Goal: Check status: Check status

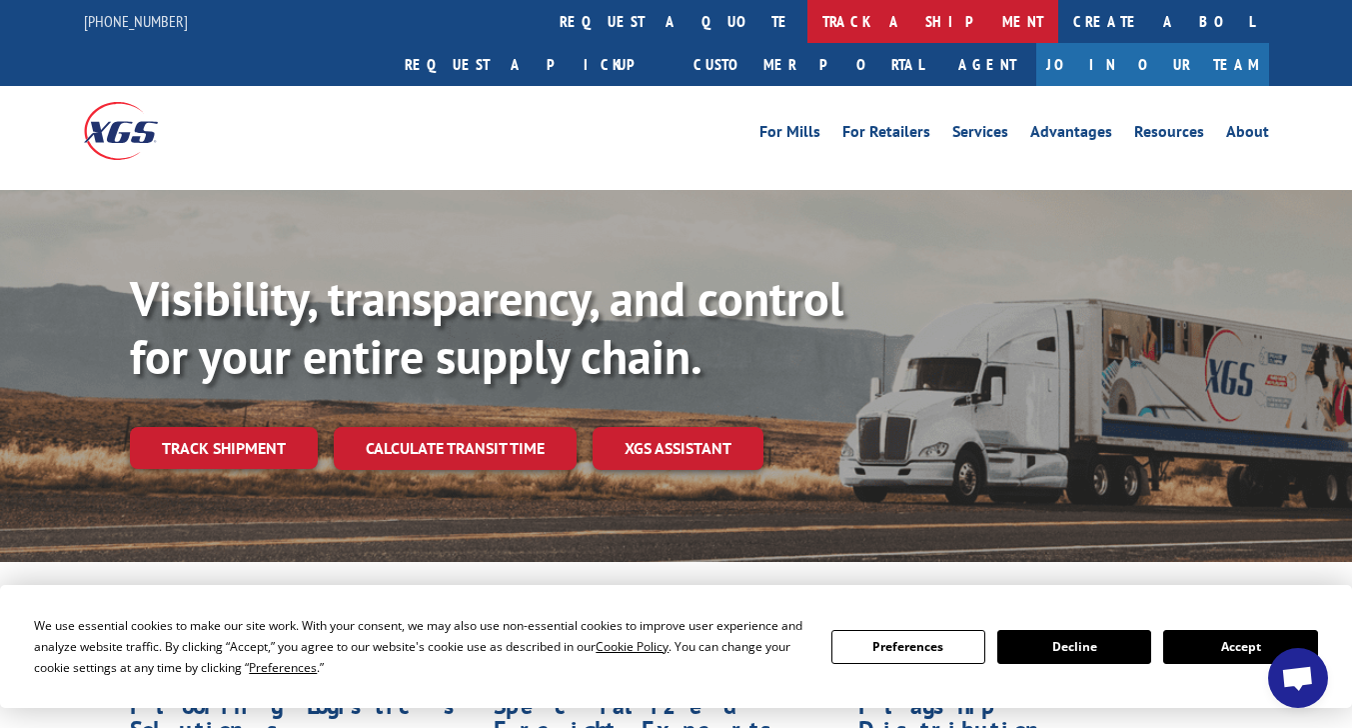
click at [807, 21] on link "track a shipment" at bounding box center [932, 21] width 251 height 43
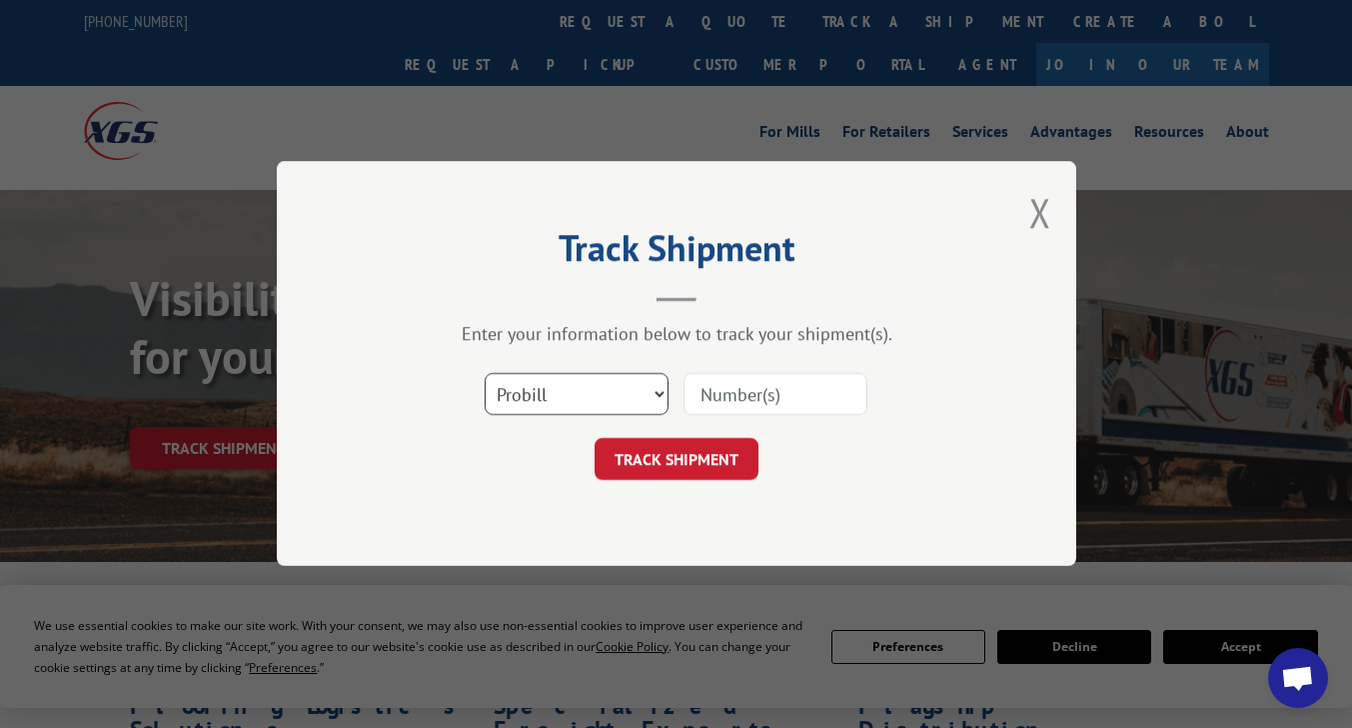
click at [653, 391] on select "Select category... Probill BOL PO" at bounding box center [577, 395] width 184 height 42
select select "bol"
click at [485, 374] on select "Select category... Probill BOL PO" at bounding box center [577, 395] width 184 height 42
click at [738, 391] on input at bounding box center [776, 395] width 184 height 42
paste input "5572600"
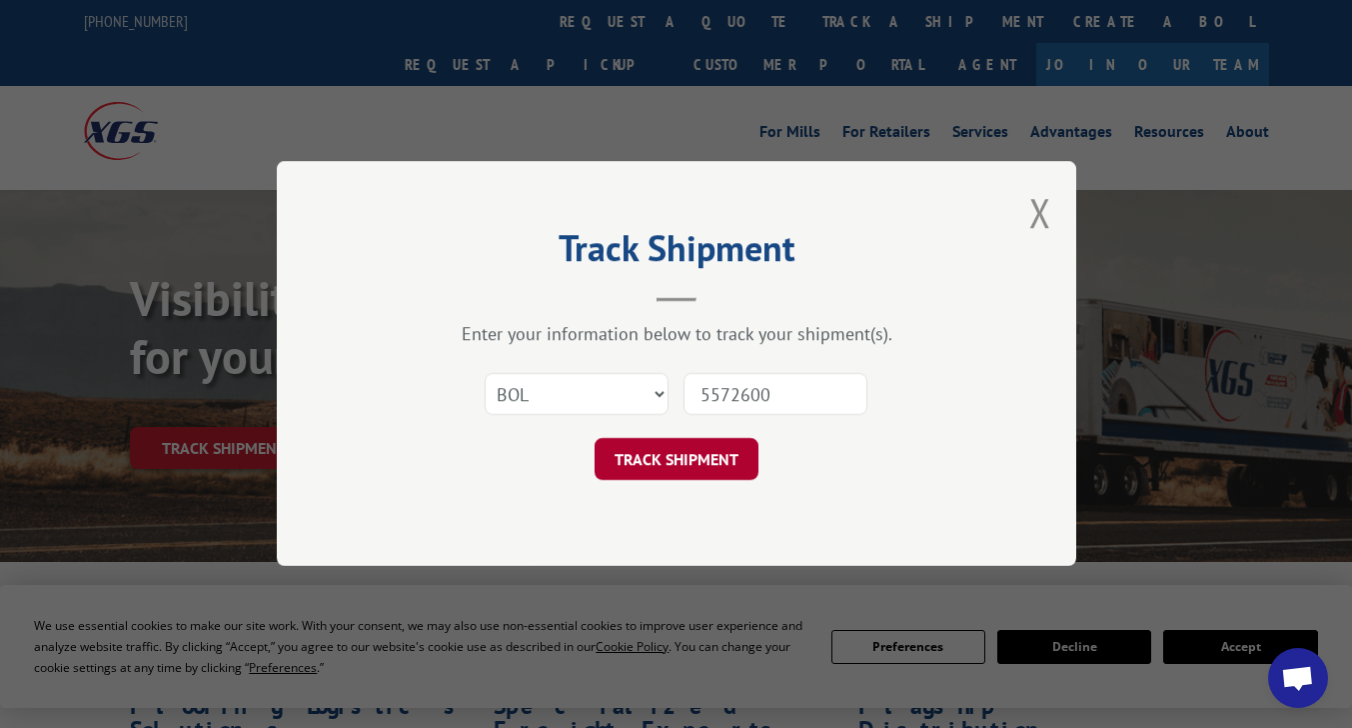
type input "5572600"
click at [668, 452] on button "TRACK SHIPMENT" at bounding box center [677, 460] width 164 height 42
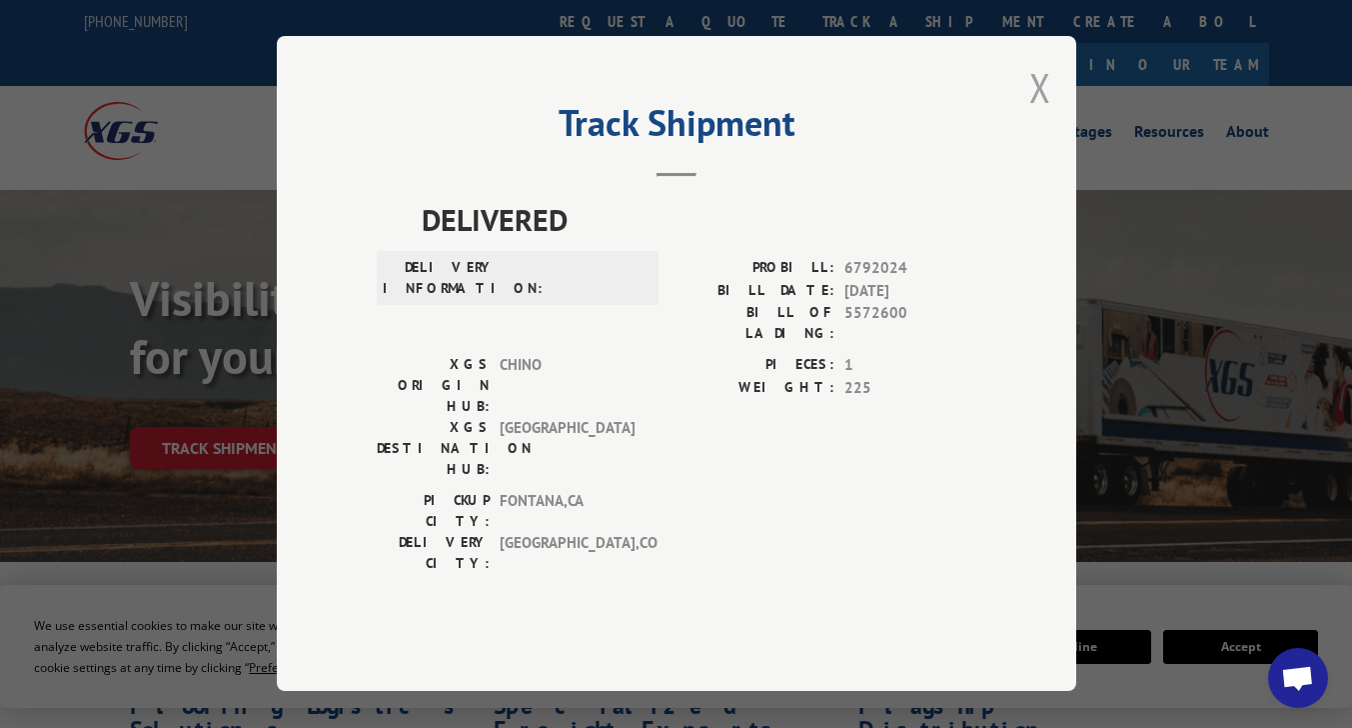
click at [1037, 114] on button "Close modal" at bounding box center [1040, 87] width 22 height 53
